Goal: Transaction & Acquisition: Purchase product/service

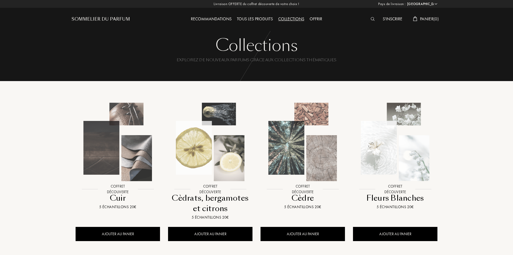
select select "FR"
click at [246, 17] on div "Tous les produits" at bounding box center [254, 19] width 41 height 7
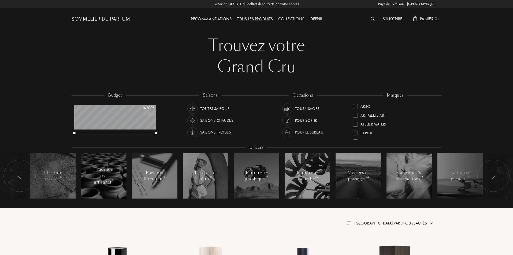
select select "FR"
click at [208, 130] on div "Saisons froides" at bounding box center [215, 132] width 31 height 10
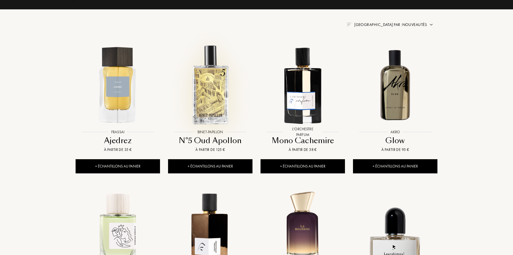
scroll to position [241, 0]
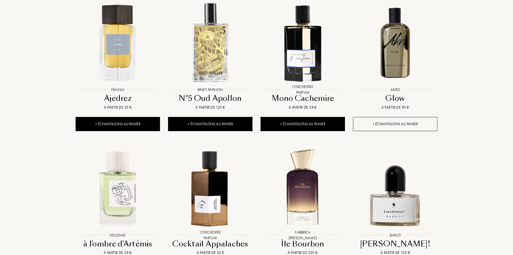
click at [411, 122] on div "+ Échantillons au panier" at bounding box center [395, 124] width 84 height 14
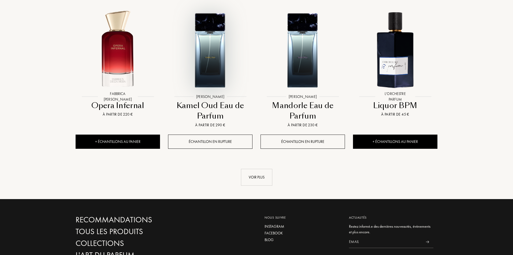
scroll to position [536, 0]
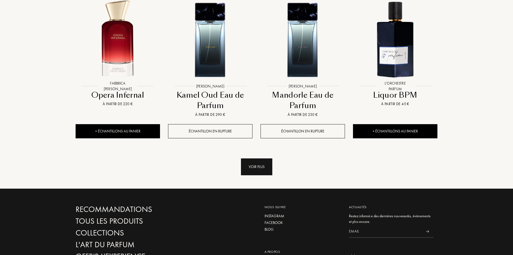
click at [253, 169] on div "Voir plus" at bounding box center [256, 167] width 31 height 17
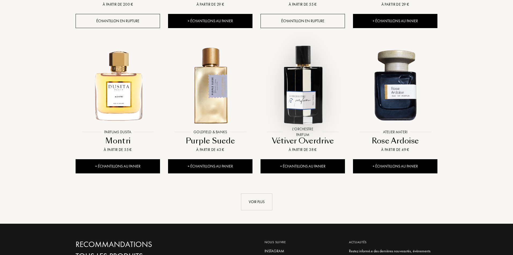
scroll to position [938, 0]
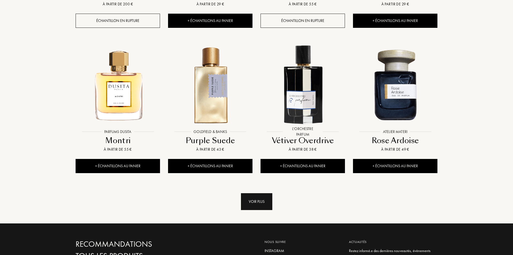
click at [265, 203] on div "Voir plus" at bounding box center [256, 202] width 31 height 17
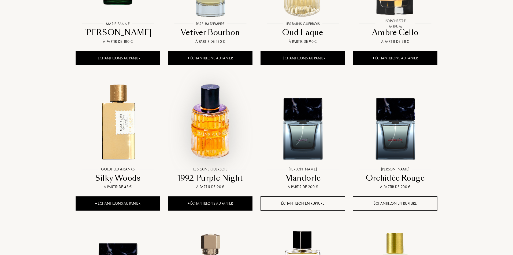
scroll to position [1206, 0]
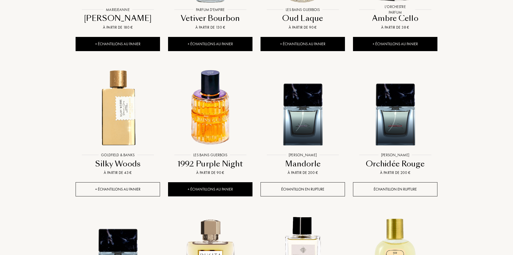
click at [109, 190] on div "+ Échantillons au panier" at bounding box center [118, 190] width 84 height 14
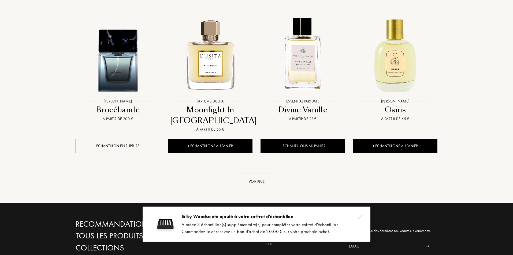
scroll to position [1448, 0]
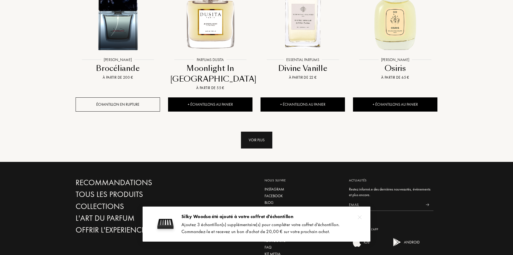
click at [260, 145] on div "Voir plus" at bounding box center [256, 140] width 31 height 17
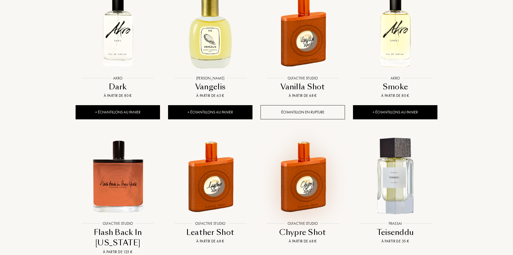
scroll to position [1743, 0]
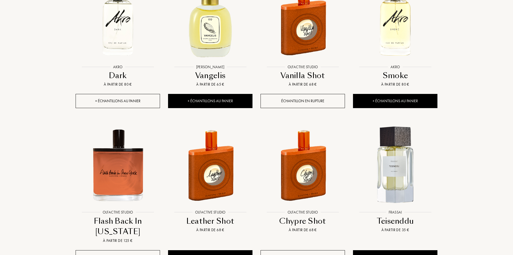
click at [118, 99] on div "+ Échantillons au panier" at bounding box center [118, 101] width 84 height 14
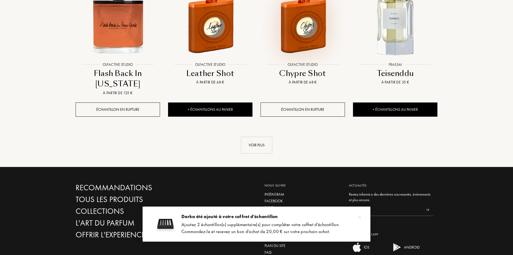
scroll to position [1903, 0]
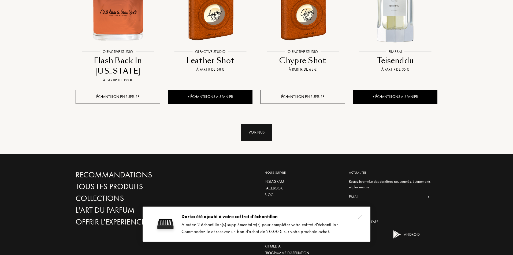
click at [264, 137] on div "Voir plus" at bounding box center [256, 132] width 31 height 17
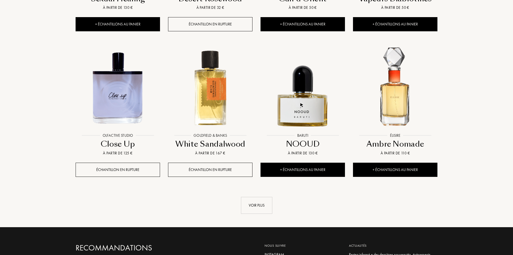
scroll to position [2279, 0]
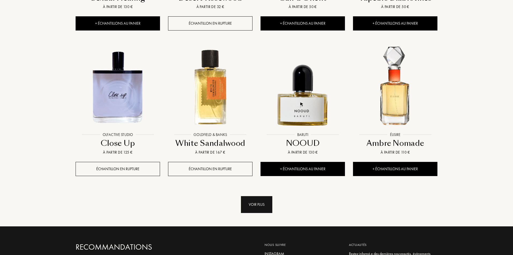
click at [259, 202] on div "Voir plus" at bounding box center [256, 205] width 31 height 17
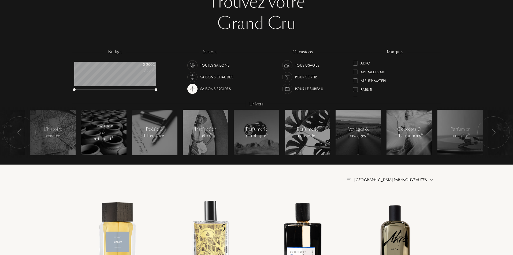
scroll to position [0, 0]
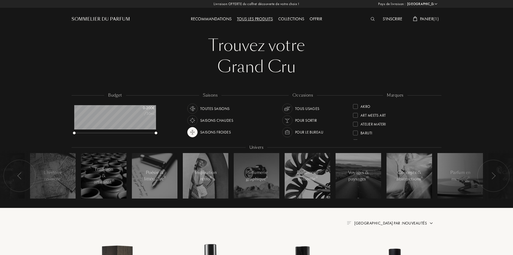
click at [212, 109] on div "Toutes saisons" at bounding box center [214, 109] width 29 height 10
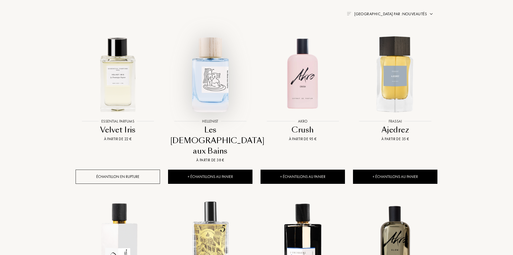
scroll to position [214, 0]
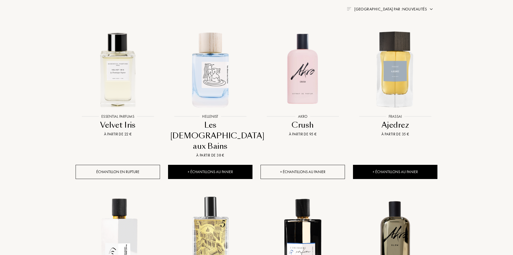
click at [330, 165] on div "+ Échantillons au panier" at bounding box center [303, 172] width 84 height 14
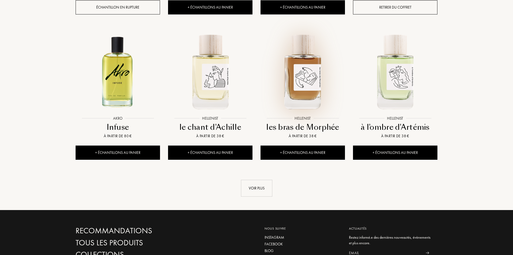
scroll to position [536, 0]
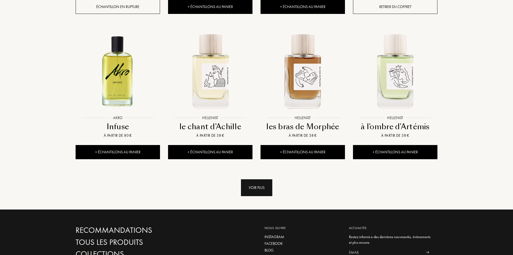
click at [247, 180] on div "Voir plus" at bounding box center [256, 188] width 31 height 17
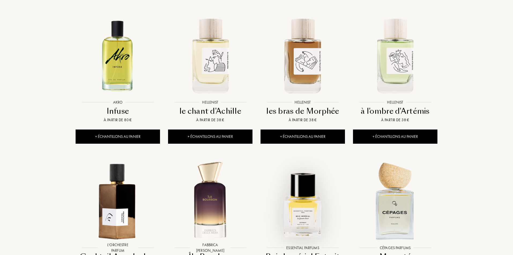
scroll to position [563, 0]
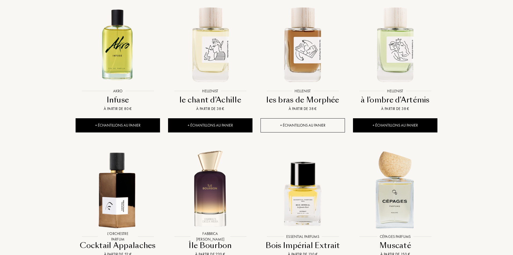
click at [298, 118] on div "+ Échantillons au panier" at bounding box center [303, 125] width 84 height 14
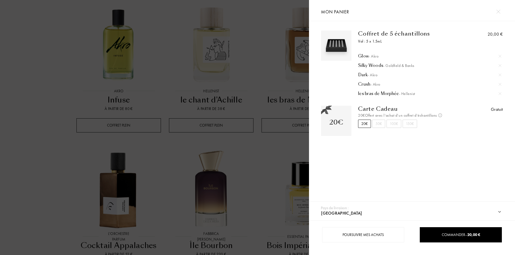
click at [498, 56] on img at bounding box center [499, 56] width 3 height 3
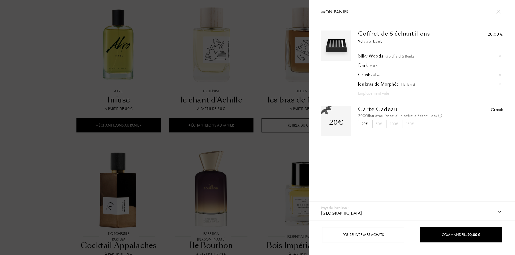
click at [498, 66] on img at bounding box center [499, 65] width 3 height 3
click at [30, 140] on div at bounding box center [154, 127] width 309 height 255
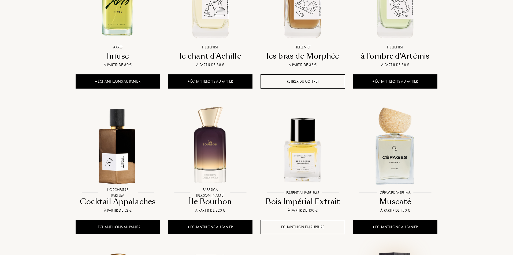
scroll to position [617, 0]
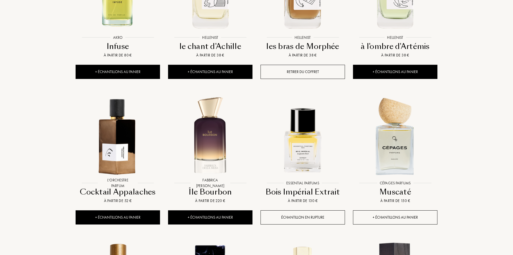
drag, startPoint x: 387, startPoint y: 185, endPoint x: 377, endPoint y: 187, distance: 10.3
click at [387, 211] on div "+ Échantillons au panier" at bounding box center [395, 218] width 84 height 14
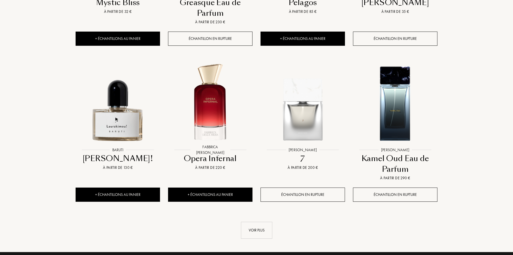
scroll to position [965, 0]
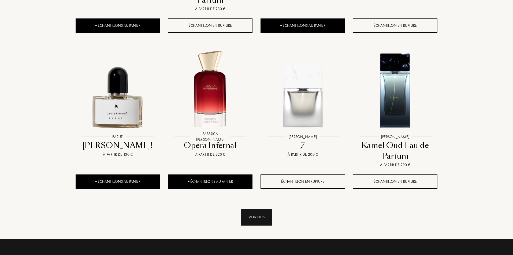
click at [263, 209] on div "Voir plus" at bounding box center [256, 217] width 31 height 17
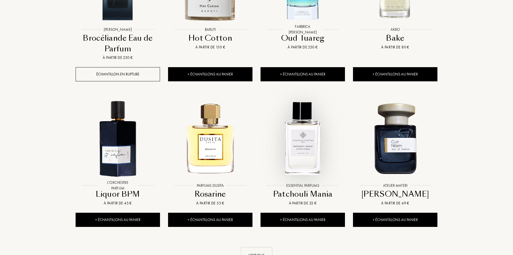
scroll to position [1394, 0]
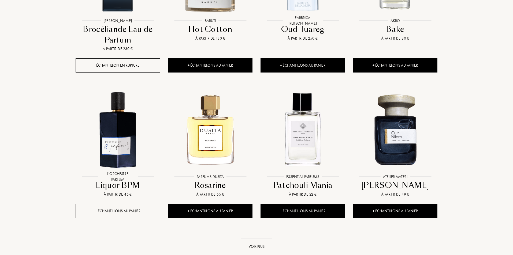
click at [106, 204] on div "+ Échantillons au panier" at bounding box center [118, 211] width 84 height 14
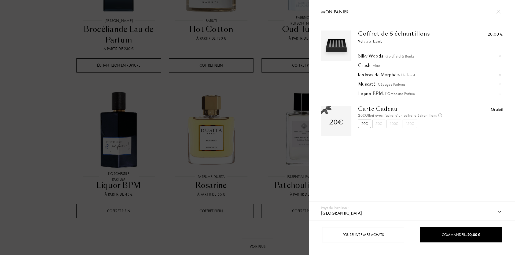
click at [146, 195] on div at bounding box center [154, 127] width 309 height 255
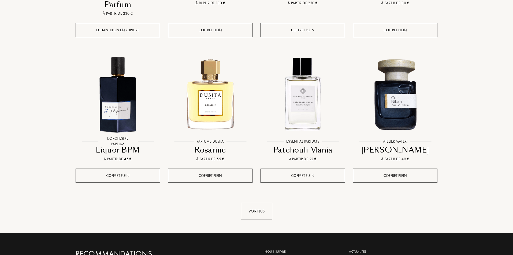
scroll to position [1474, 0]
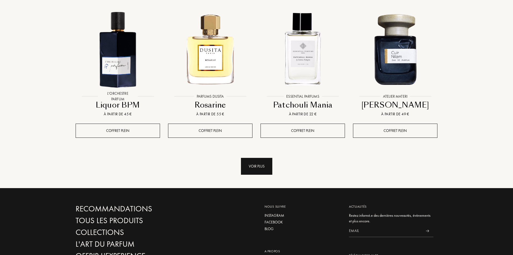
click at [258, 158] on div "Voir plus" at bounding box center [256, 166] width 31 height 17
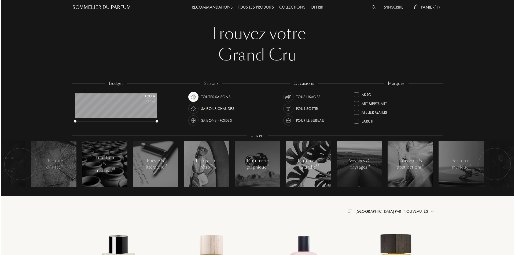
scroll to position [0, 0]
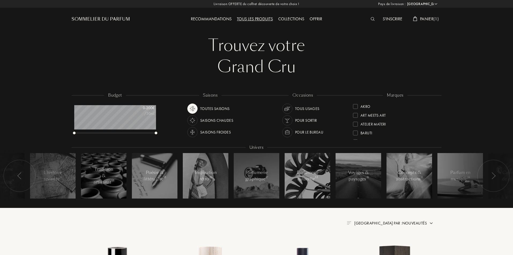
click at [417, 16] on div "Panier ( 1 )" at bounding box center [425, 19] width 31 height 7
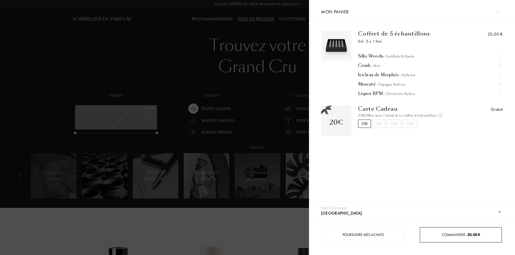
click at [439, 235] on div "Commander – 20,00 €" at bounding box center [460, 235] width 81 height 6
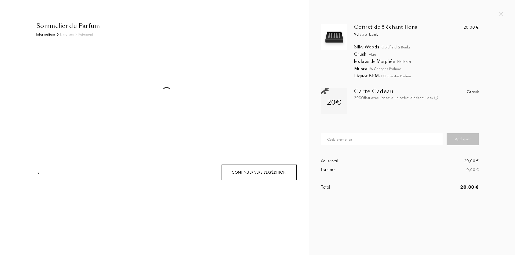
select select "FR"
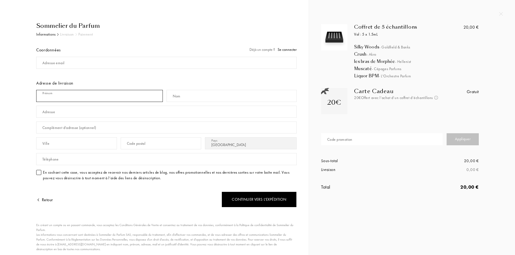
click at [60, 93] on input "text" at bounding box center [99, 96] width 127 height 12
type input "sophiane sofiec"
type input "FEUDJO"
type input "[STREET_ADDRESS]"
type input "75017"
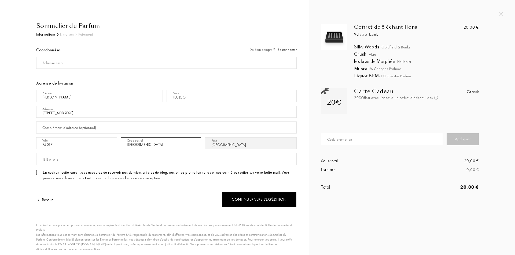
type input "paris"
click at [92, 163] on input "text" at bounding box center [166, 159] width 260 height 12
type input "0752814546"
drag, startPoint x: 73, startPoint y: 148, endPoint x: 36, endPoint y: 148, distance: 36.2
click at [36, 148] on input "75017" at bounding box center [76, 144] width 81 height 12
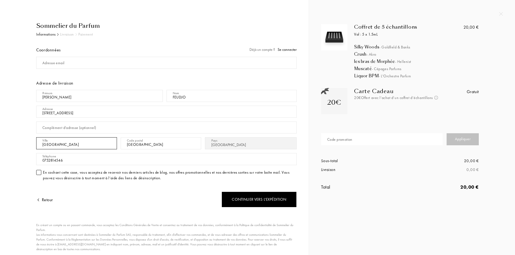
type input "paris"
drag, startPoint x: 155, startPoint y: 145, endPoint x: 123, endPoint y: 144, distance: 33.0
click at [123, 144] on input "paris" at bounding box center [161, 144] width 81 height 12
type input "75017"
click at [98, 199] on div "Retour" at bounding box center [101, 196] width 130 height 23
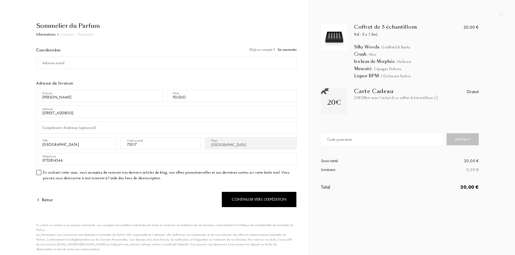
click at [58, 62] on div "Adresse email" at bounding box center [53, 63] width 22 height 6
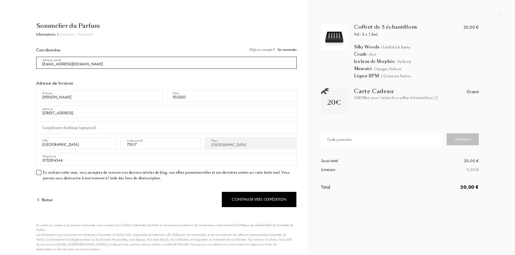
type input "lekanejmaiva@gmail.com"
click at [354, 210] on div "Coffret de 5 échantillons Vol : 5 x 1.5mL Silky Woods - Goldfield & Banks Crush…" at bounding box center [412, 127] width 206 height 255
click at [336, 142] on div "Code promotion" at bounding box center [339, 140] width 25 height 6
paste input "YKP2N-ZTPTW"
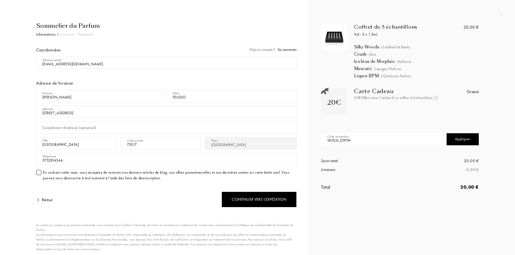
type input "YKP2N-ZTPTW"
click at [457, 138] on div "Appliquer" at bounding box center [462, 140] width 32 height 12
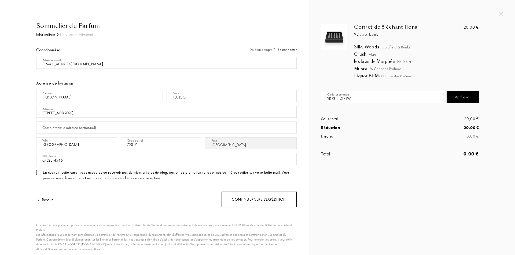
click at [280, 201] on div "Continuer vers l’expédition" at bounding box center [258, 200] width 75 height 16
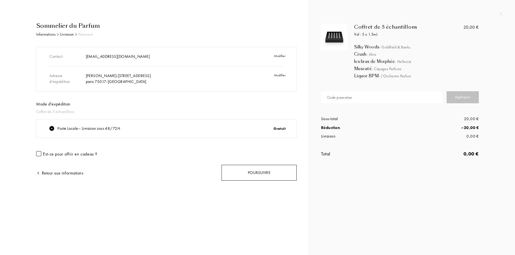
click at [266, 175] on div "Poursuivre" at bounding box center [258, 173] width 75 height 16
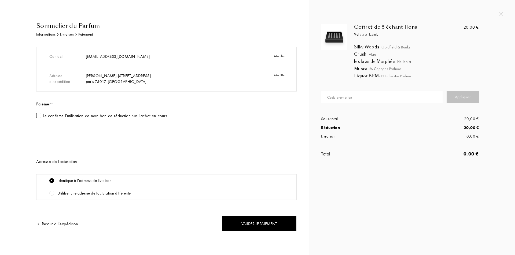
click at [279, 75] on div "Modifier" at bounding box center [273, 79] width 36 height 18
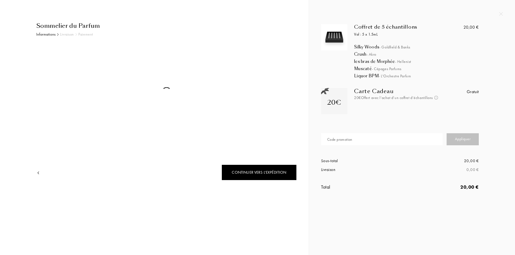
select select "FR"
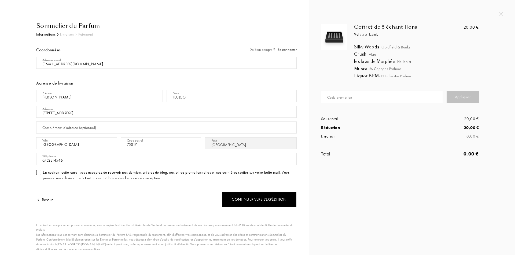
drag, startPoint x: 86, startPoint y: 114, endPoint x: 35, endPoint y: 107, distance: 51.8
click at [35, 107] on div "Sommelier du Parfum Informations Livraison Paiement Coordonnées Déjà un compte …" at bounding box center [164, 147] width 264 height 252
type input "[STREET_ADDRESS]"
drag, startPoint x: 67, startPoint y: 145, endPoint x: 29, endPoint y: 143, distance: 37.3
click at [29, 143] on div "Sommelier du Parfum Informations Livraison Paiement Coordonnées Déjà un compte …" at bounding box center [162, 147] width 268 height 252
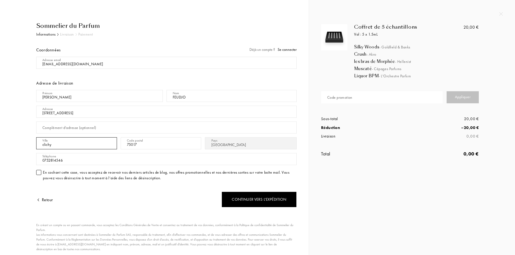
type input "clichy"
type input "92110"
click at [16, 177] on div "Sommelier du Parfum Informations Livraison Paiement Coordonnées Déjà un compte …" at bounding box center [154, 147] width 284 height 252
click at [87, 97] on input "sophiane sofiec" at bounding box center [99, 96] width 127 height 12
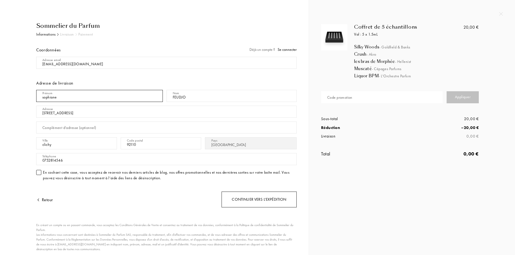
type input "sophiane"
click at [247, 199] on div "Continuer vers l’expédition" at bounding box center [258, 200] width 75 height 16
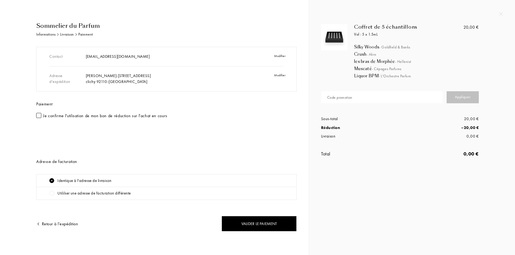
click at [39, 116] on div at bounding box center [38, 115] width 5 height 5
click at [259, 225] on div "Valider le paiement" at bounding box center [258, 224] width 75 height 16
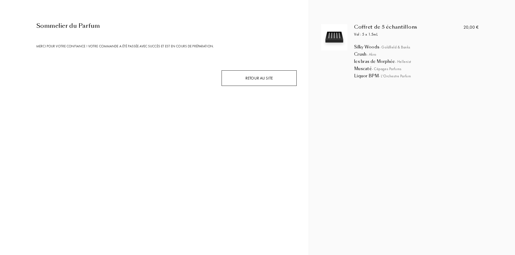
click at [234, 73] on div "Retour au site" at bounding box center [258, 79] width 75 height 16
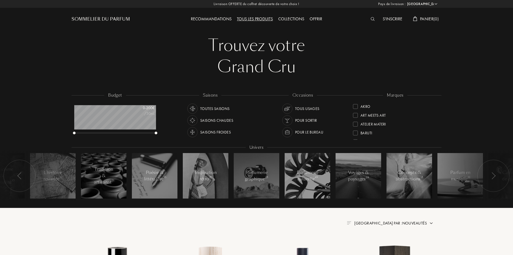
select select "FR"
